Goal: Check status: Check status

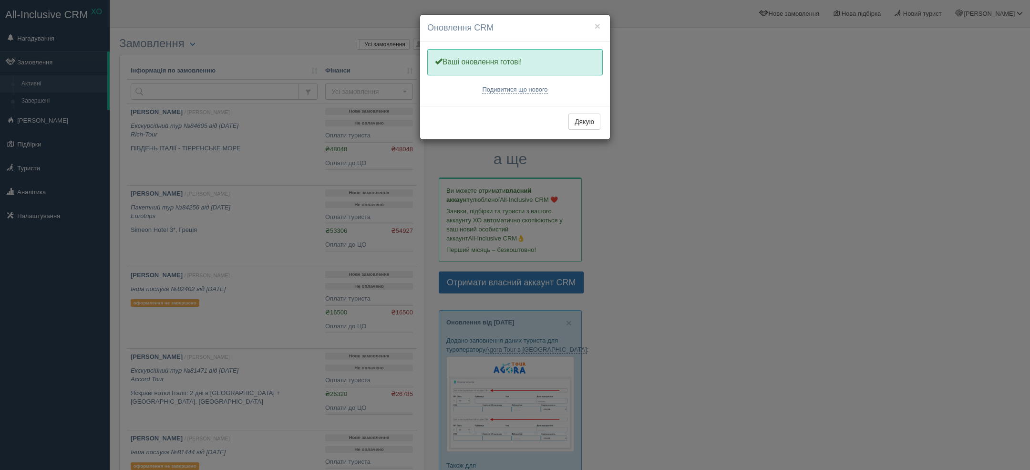
click at [193, 335] on div "× Оновлення CRM Одну хвилинку, оновлюємо Вашу CRM Ваші оновлення готові! Подиви…" at bounding box center [515, 235] width 1030 height 470
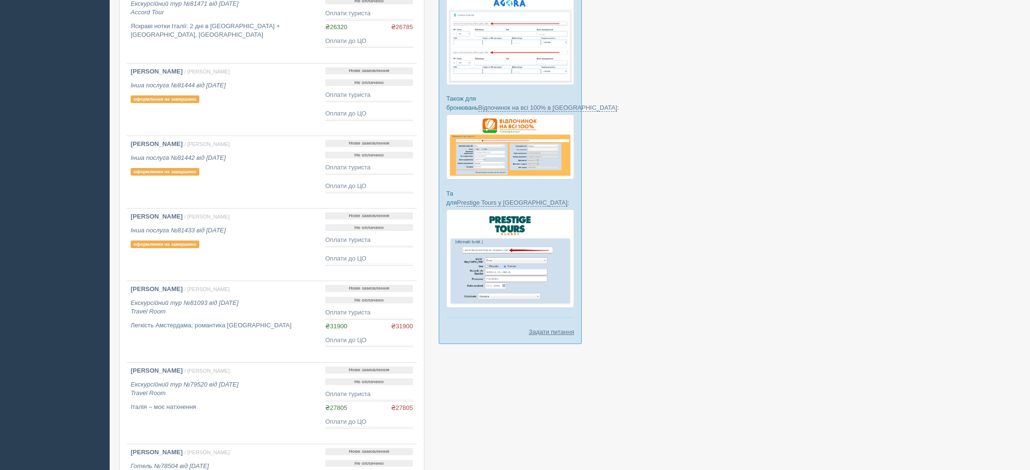
scroll to position [536, 0]
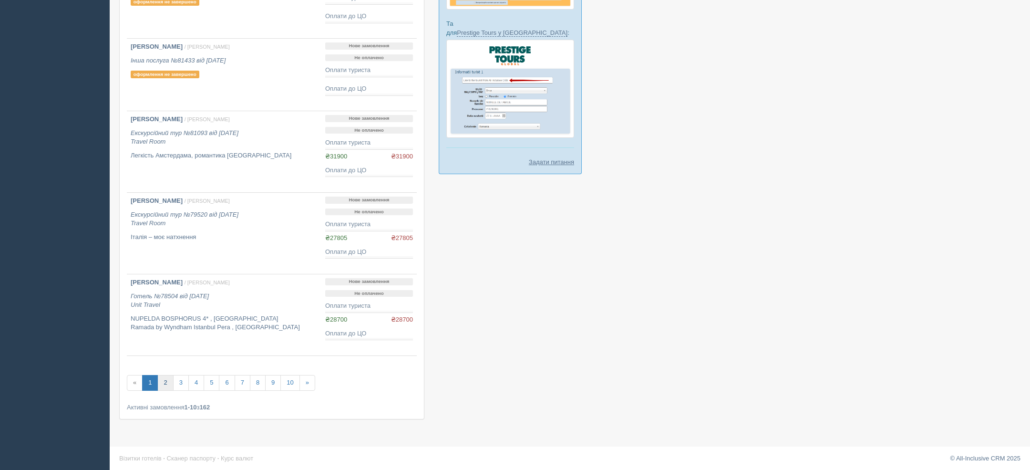
click at [166, 381] on link "2" at bounding box center [165, 383] width 16 height 16
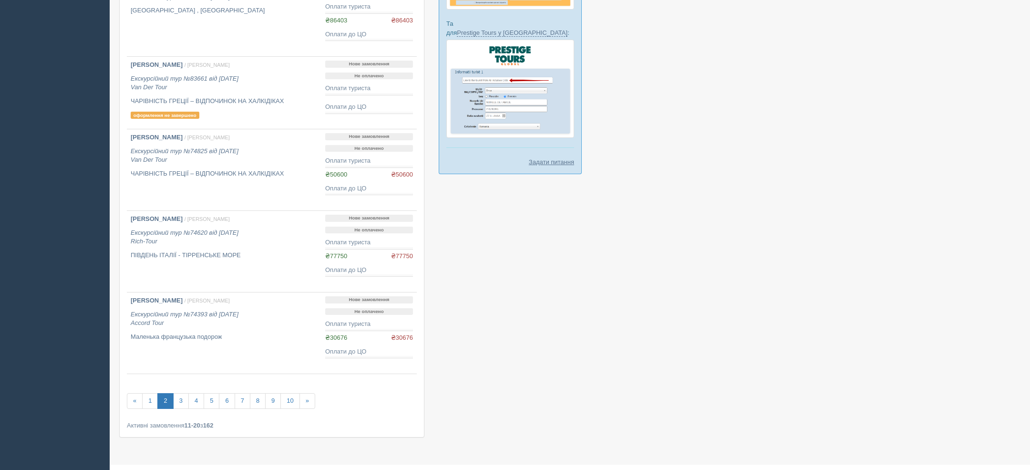
scroll to position [554, 0]
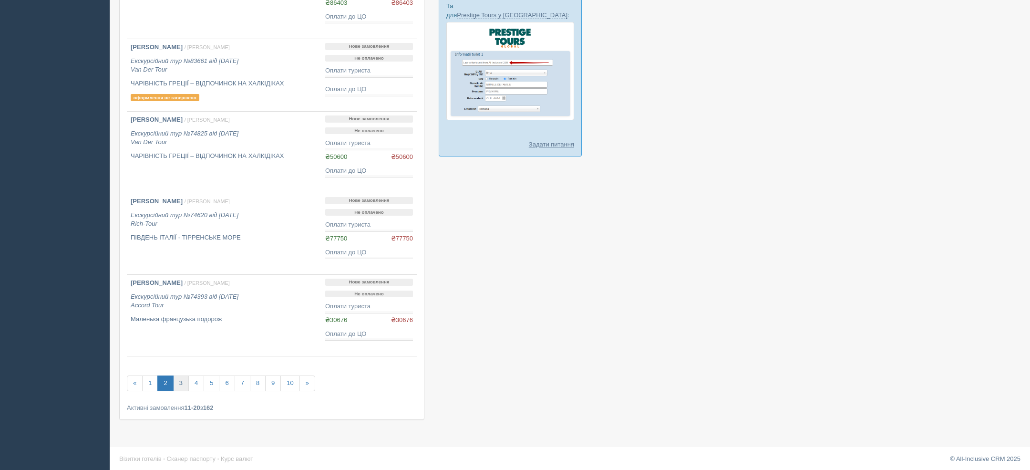
click at [185, 386] on link "3" at bounding box center [181, 383] width 16 height 16
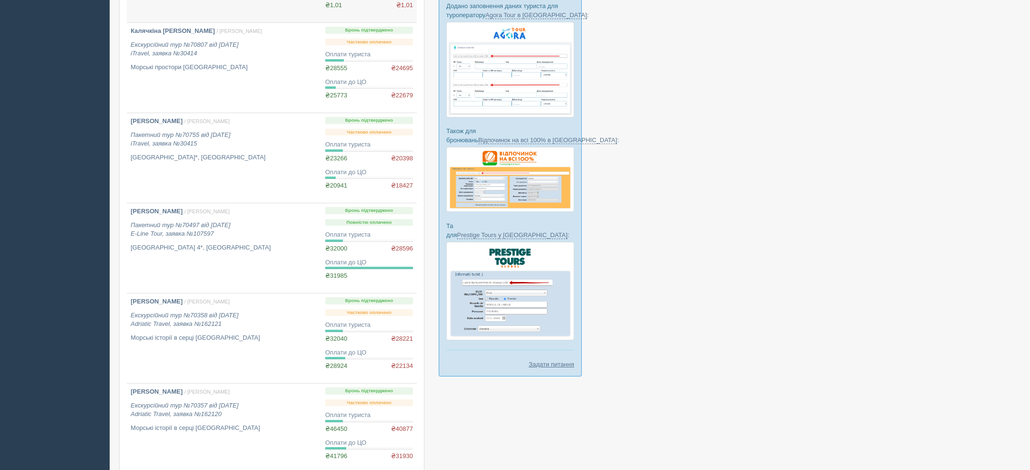
scroll to position [632, 0]
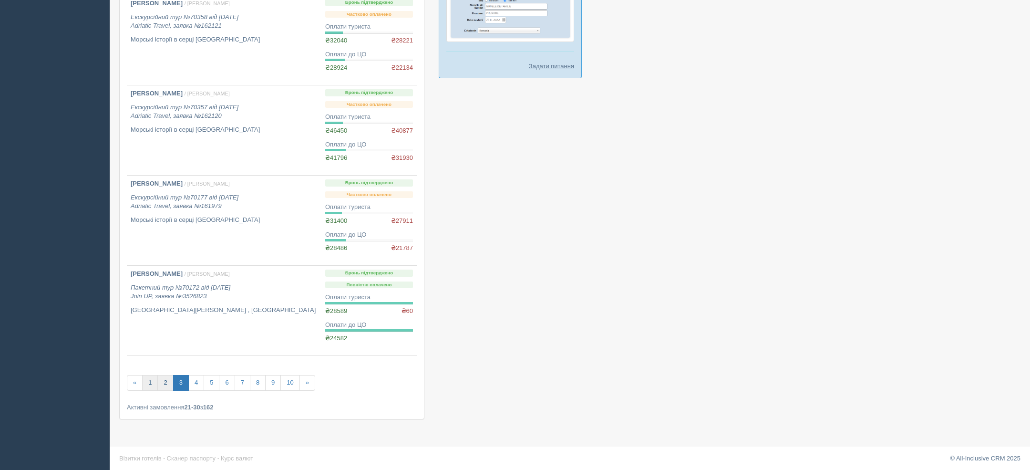
click at [157, 381] on link "2" at bounding box center [165, 383] width 16 height 16
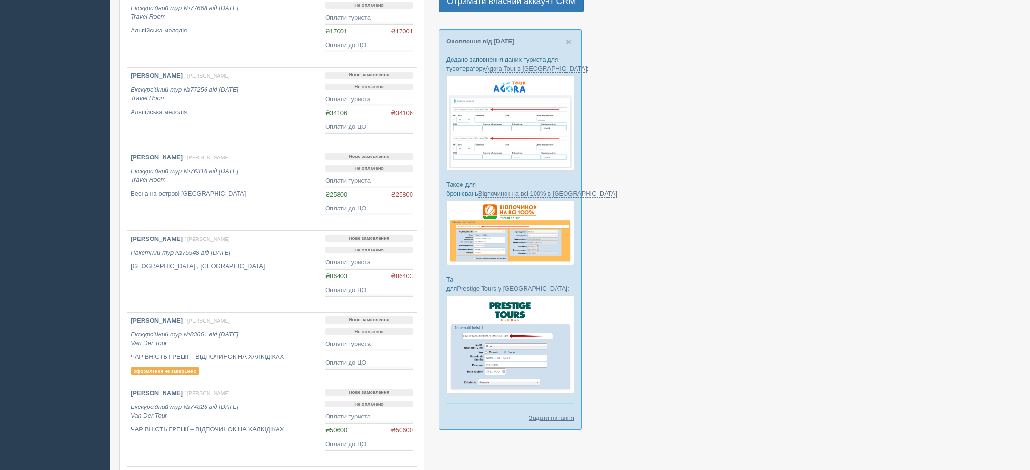
scroll to position [277, 0]
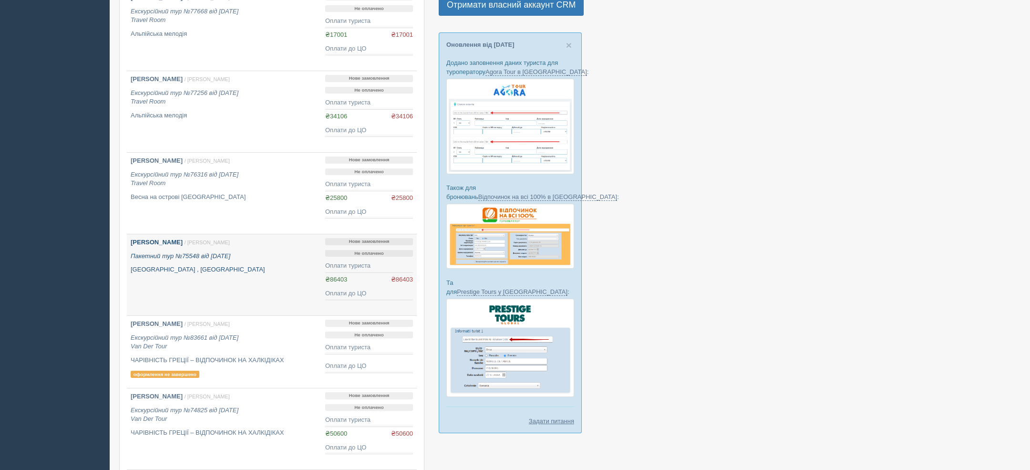
click at [239, 252] on p "Пакетний тур №75548 від 19.03.2025" at bounding box center [224, 256] width 187 height 9
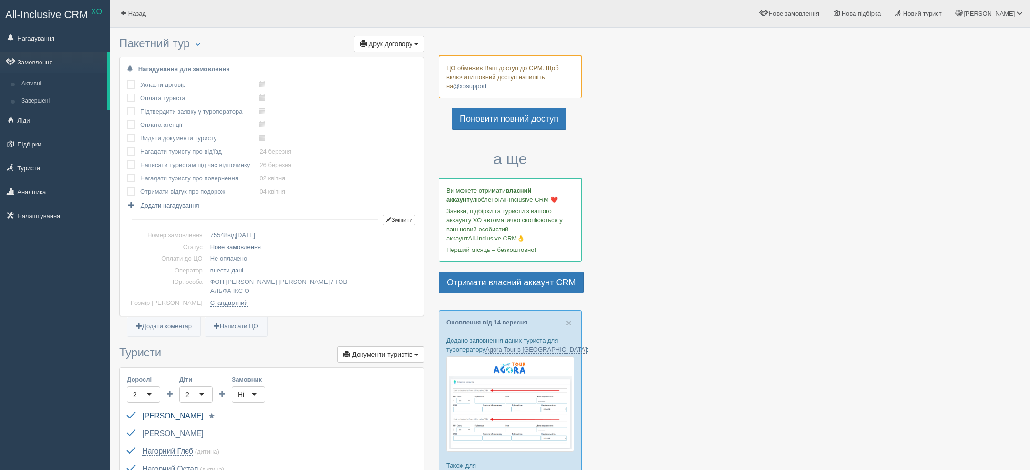
click at [178, 411] on link "Нагорна Марта" at bounding box center [172, 415] width 61 height 9
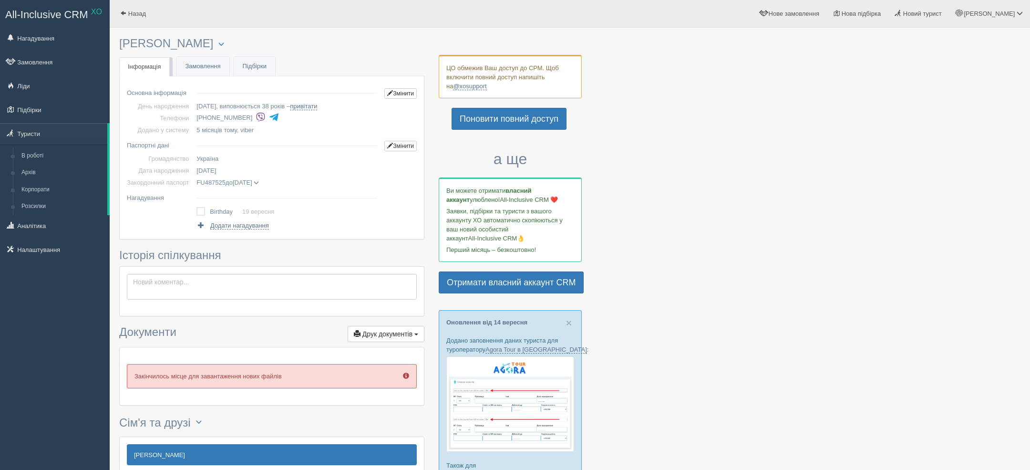
click at [252, 180] on span "14.03.2029" at bounding box center [243, 182] width 20 height 7
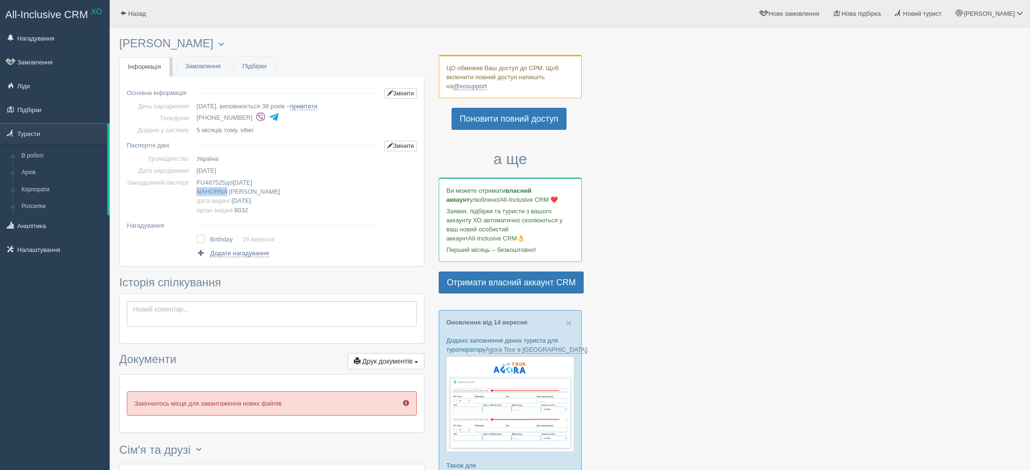
click at [225, 192] on span "NAHORNA" at bounding box center [211, 191] width 31 height 7
click at [120, 14] on span at bounding box center [123, 13] width 6 height 6
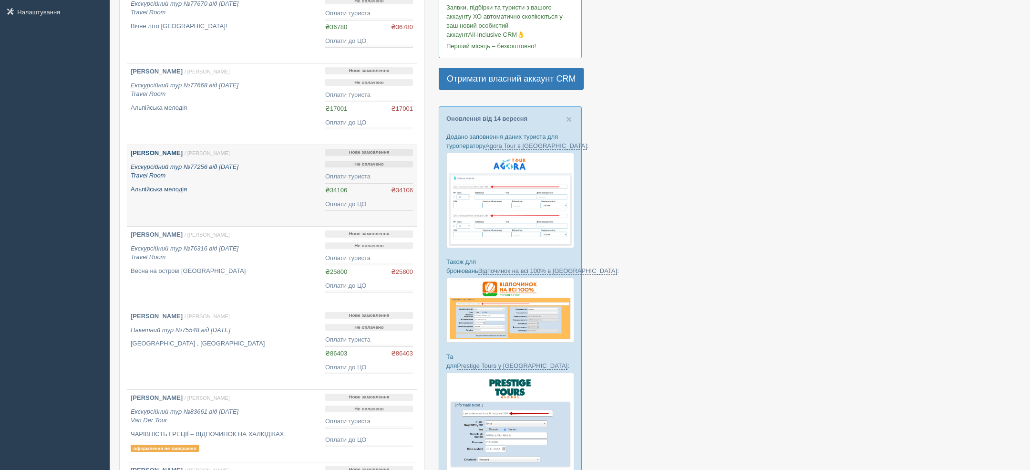
scroll to position [554, 0]
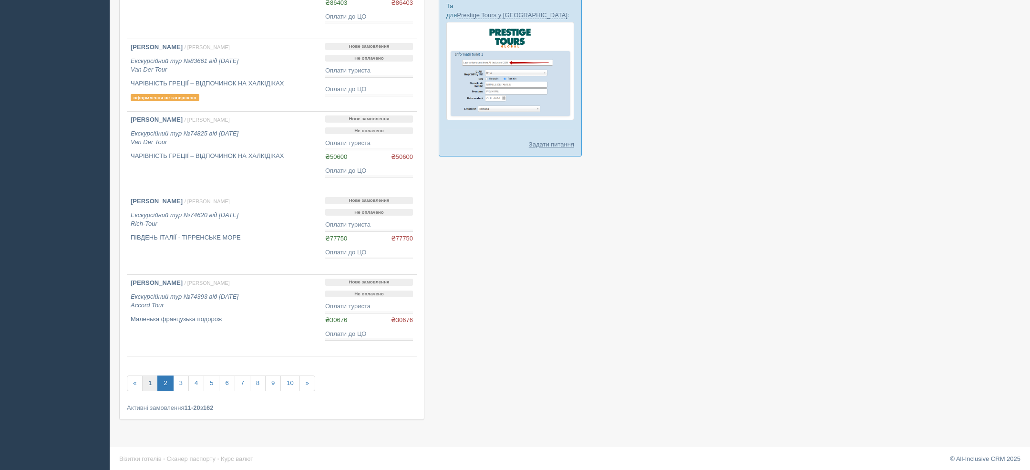
click at [146, 377] on link "1" at bounding box center [150, 383] width 16 height 16
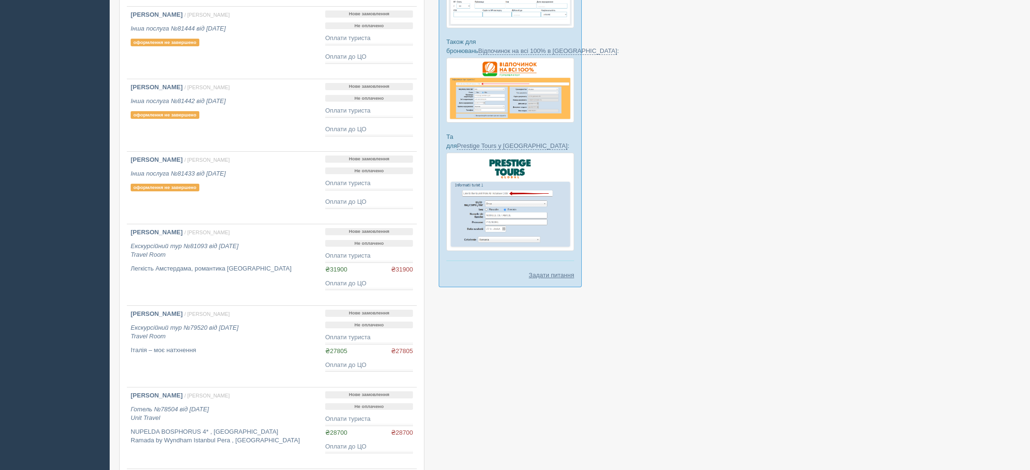
scroll to position [536, 0]
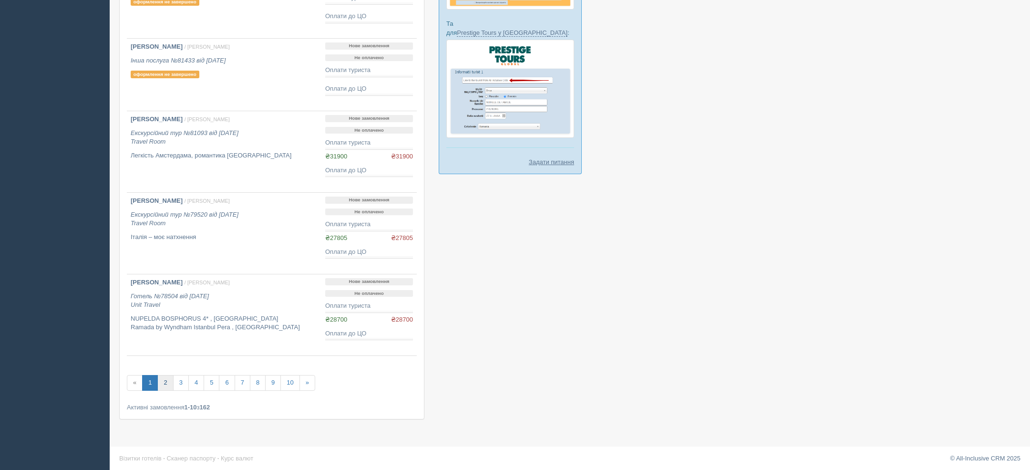
click at [168, 385] on link "2" at bounding box center [165, 383] width 16 height 16
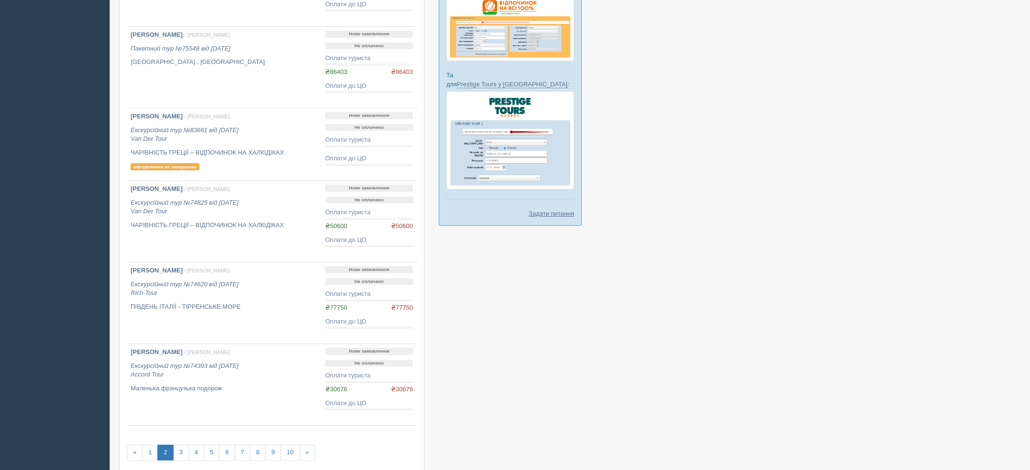
scroll to position [554, 0]
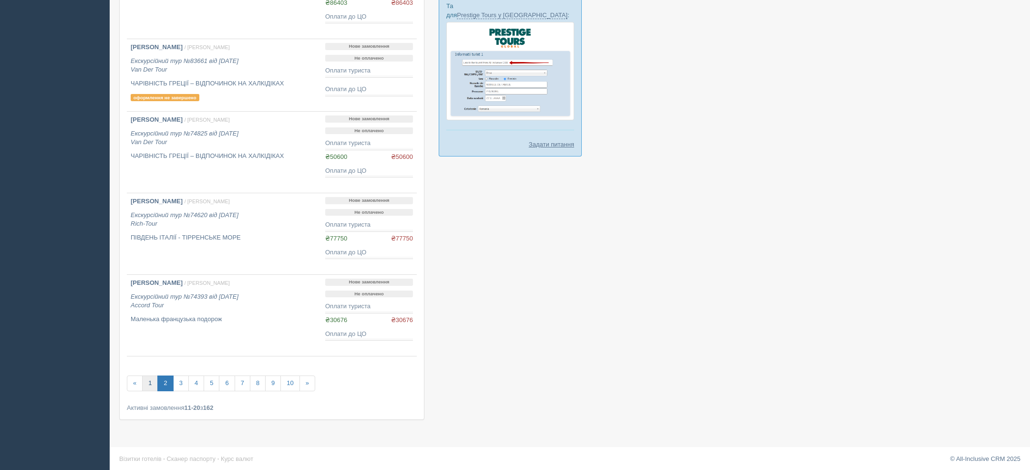
click at [154, 379] on link "1" at bounding box center [150, 383] width 16 height 16
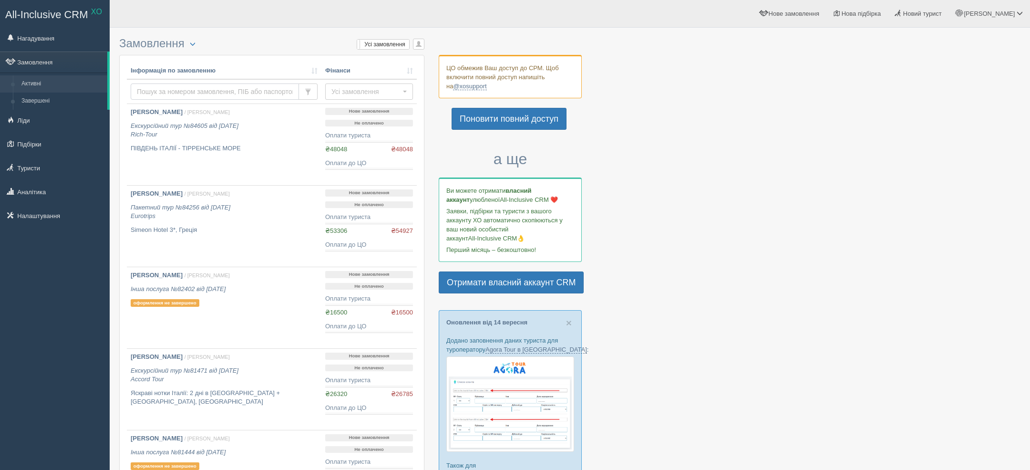
click at [239, 96] on input "text" at bounding box center [215, 91] width 168 height 16
type input "[PERSON_NAME]"
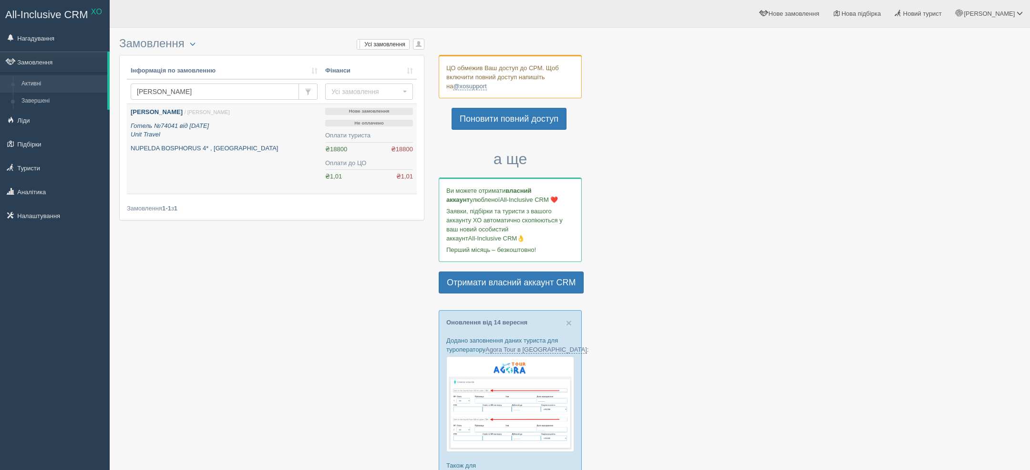
click at [196, 151] on p "NUPELDA BOSPHORUS 4* , [GEOGRAPHIC_DATA]" at bounding box center [224, 148] width 187 height 9
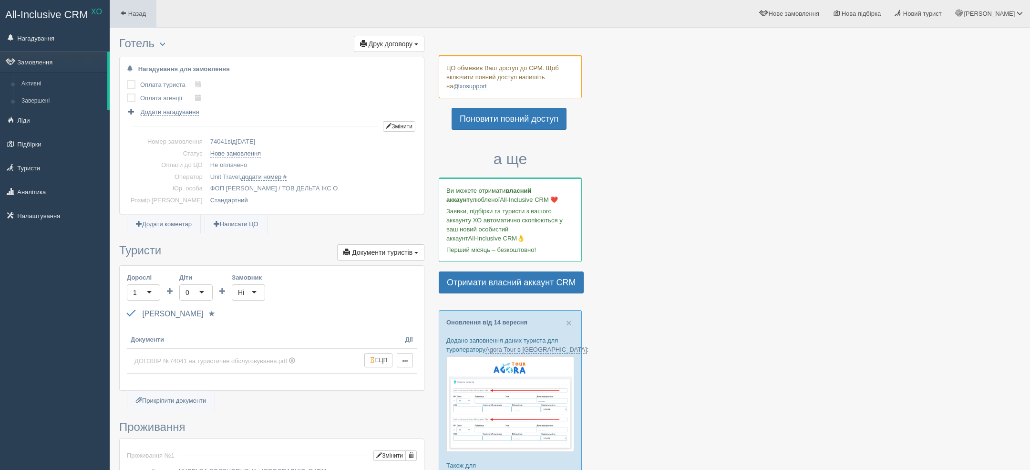
click at [128, 15] on span "Назад" at bounding box center [137, 13] width 18 height 7
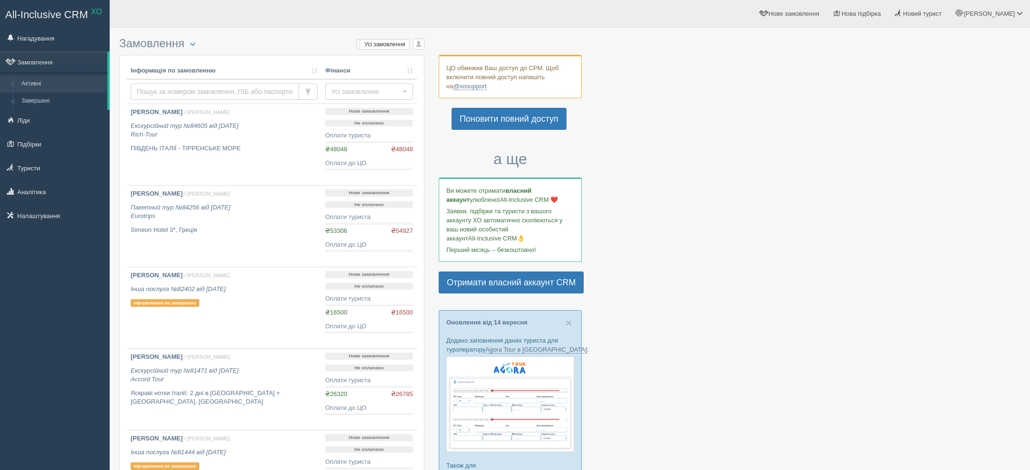
click at [202, 90] on input "text" at bounding box center [215, 91] width 168 height 16
type input "бабич"
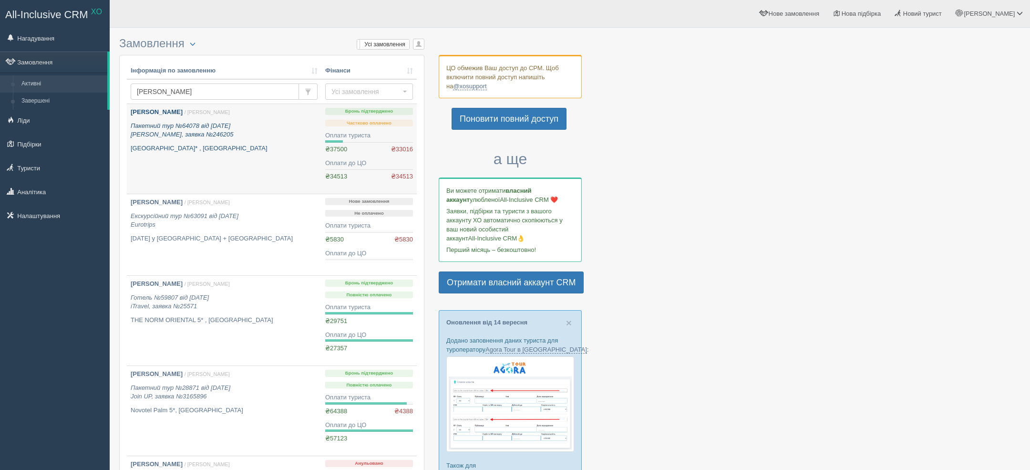
click at [229, 141] on div "Бабич Наталія / Віктор Т. Пакетний тур №64078 від 28.11.2024 Alf, заявка №24620…" at bounding box center [224, 130] width 187 height 45
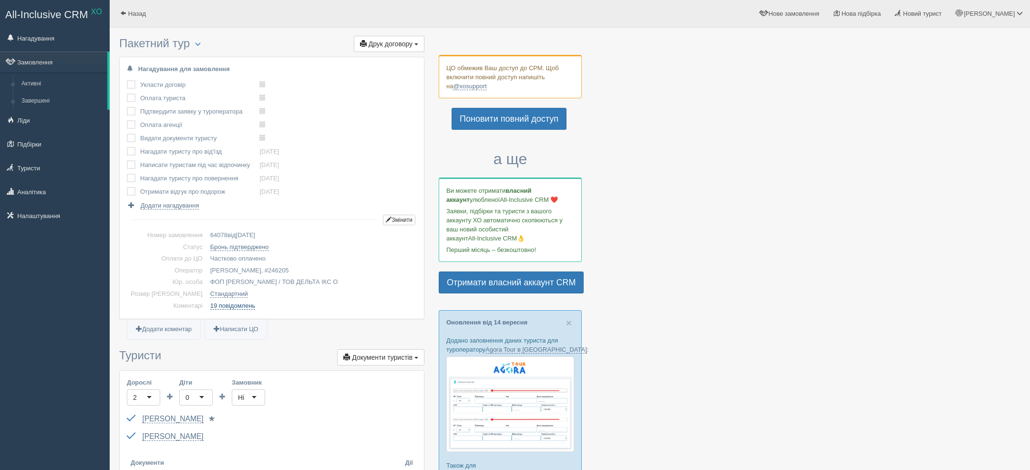
click at [237, 308] on link "19 повідомлень" at bounding box center [232, 306] width 45 height 8
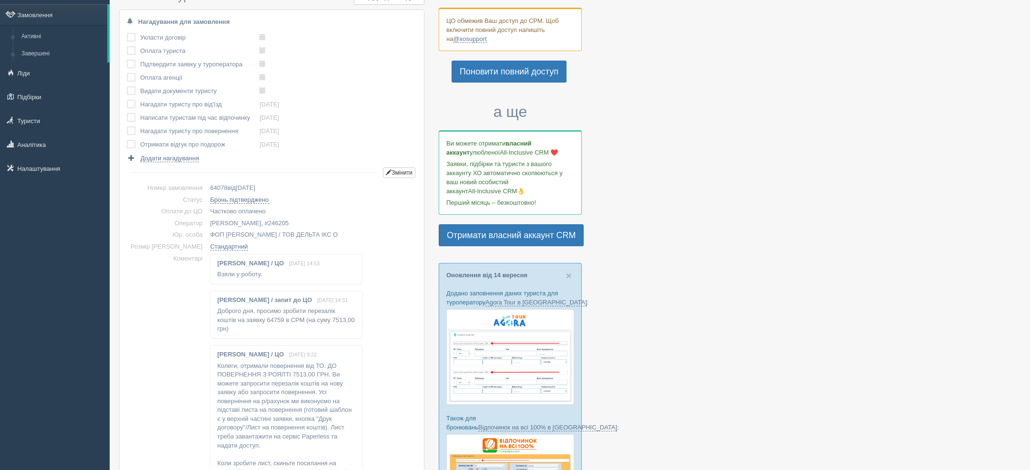
scroll to position [63, 0]
